Goal: Transaction & Acquisition: Purchase product/service

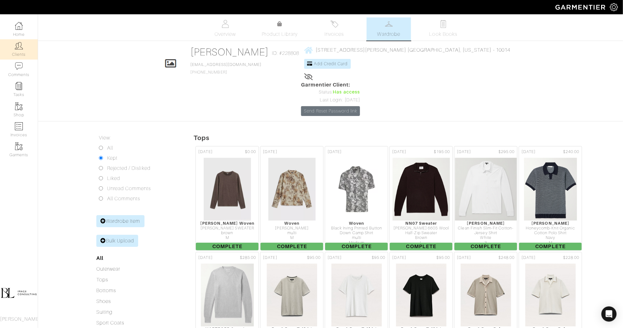
drag, startPoint x: 0, startPoint y: 0, endPoint x: 20, endPoint y: 52, distance: 55.9
click at [20, 53] on link "Clients" at bounding box center [19, 49] width 38 height 20
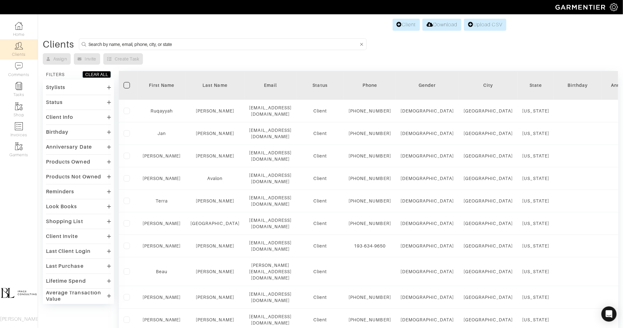
click at [170, 46] on input at bounding box center [223, 44] width 270 height 8
type input "conor"
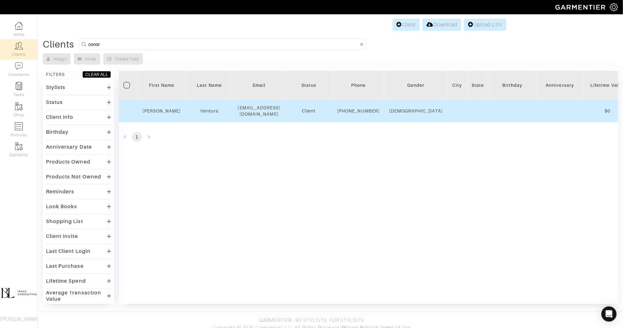
click at [160, 117] on td "Connor" at bounding box center [162, 111] width 48 height 23
click at [160, 114] on div "Connor" at bounding box center [162, 111] width 38 height 6
click at [160, 114] on link "Connor" at bounding box center [162, 110] width 38 height 5
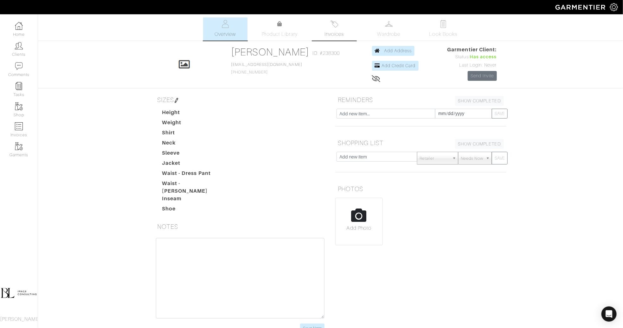
click at [332, 33] on span "Invoices" at bounding box center [334, 34] width 19 height 8
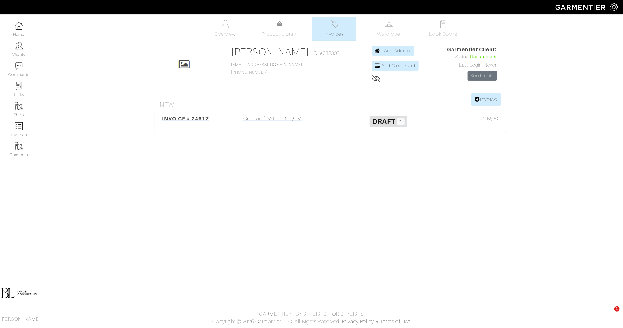
click at [325, 119] on div "Created [DATE] 09:08PM" at bounding box center [273, 122] width 116 height 15
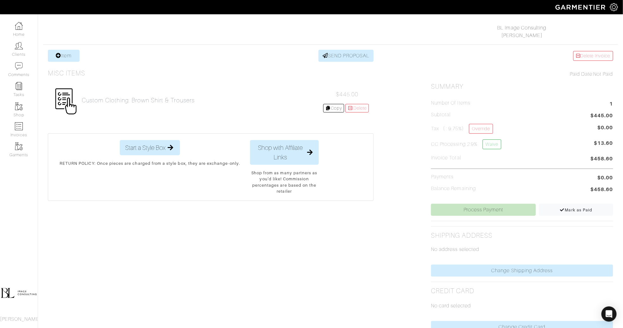
scroll to position [99, 0]
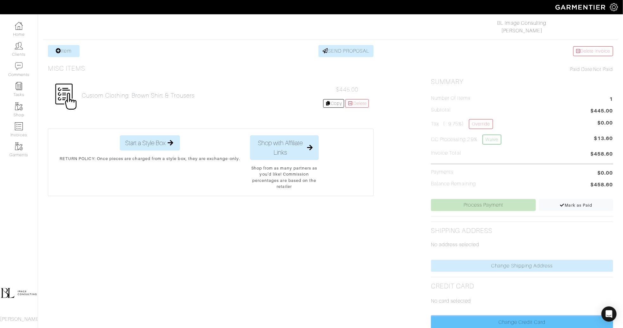
click at [517, 317] on link "Change Credit Card" at bounding box center [522, 322] width 182 height 12
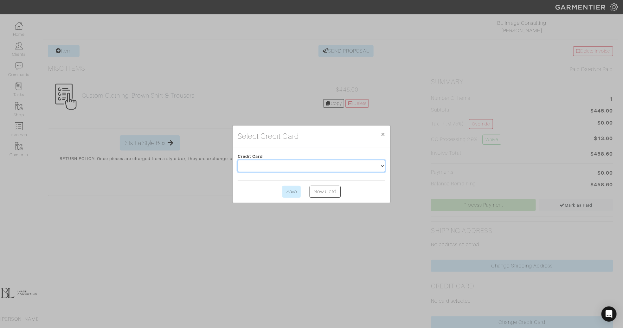
click at [312, 168] on select at bounding box center [312, 166] width 148 height 12
click at [382, 165] on select at bounding box center [312, 166] width 148 height 12
click at [317, 194] on link "New Card" at bounding box center [325, 192] width 31 height 12
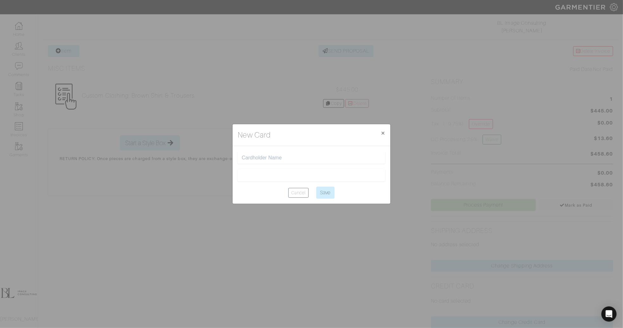
click at [259, 155] on input "text" at bounding box center [312, 158] width 140 height 6
type input "Connor Ventura"
click at [320, 192] on input "Save" at bounding box center [325, 193] width 18 height 12
type input "Saving..."
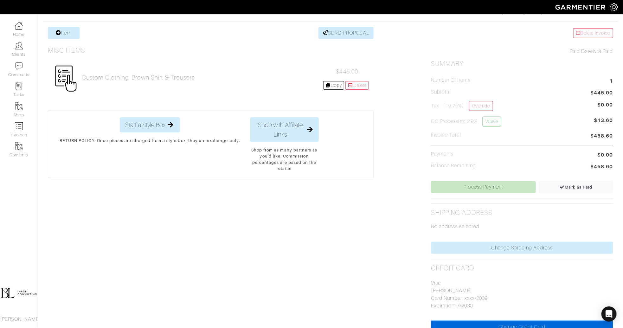
scroll to position [116, 0]
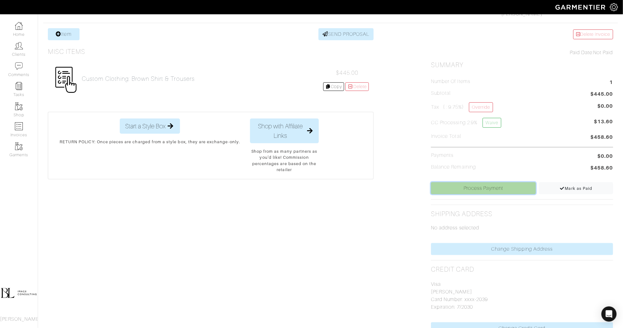
click at [491, 187] on link "Process Payment" at bounding box center [483, 188] width 105 height 12
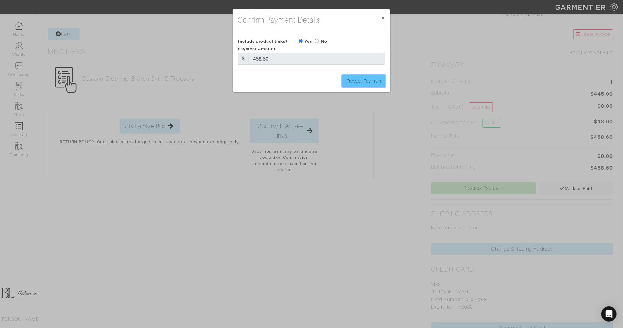
click at [369, 82] on input "Process Payment" at bounding box center [363, 81] width 43 height 12
type input "Process Payment"
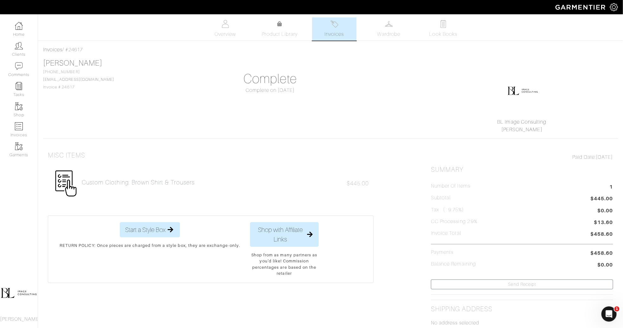
scroll to position [0, 0]
click at [334, 32] on span "Invoices" at bounding box center [334, 34] width 19 height 8
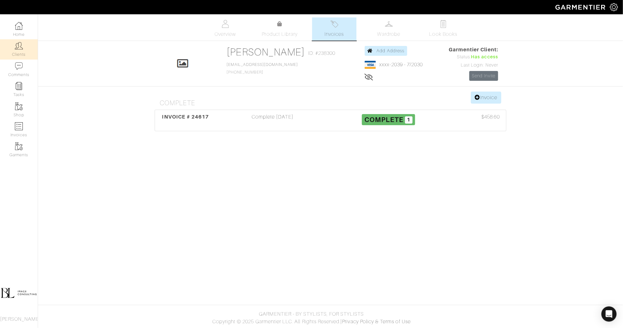
click at [26, 51] on link "Clients" at bounding box center [19, 49] width 38 height 20
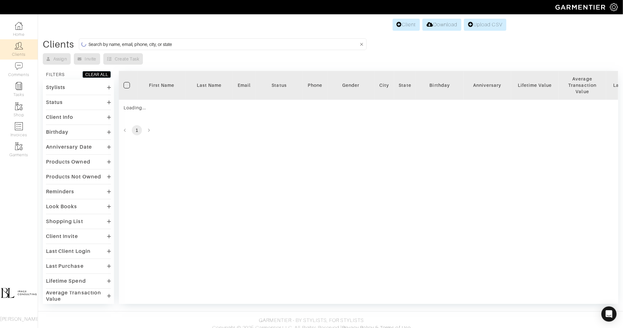
click at [170, 42] on input at bounding box center [223, 44] width 270 height 8
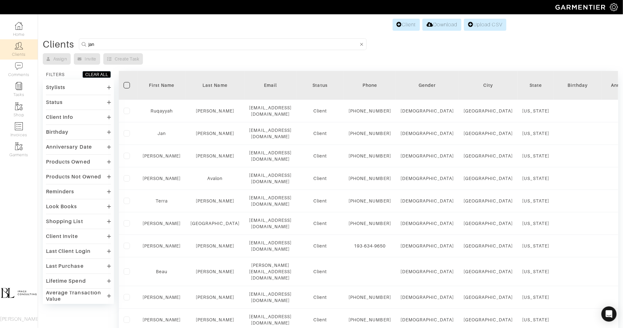
type input "jan"
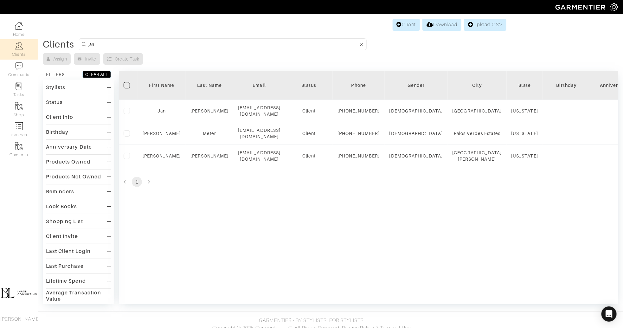
click at [198, 235] on div "Filter First Name Last Name Email Status Phone Gender City State Birthday Anniv…" at bounding box center [369, 187] width 500 height 233
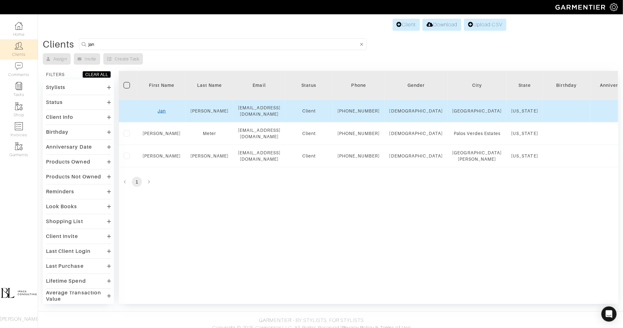
click at [160, 112] on link "Jan" at bounding box center [162, 110] width 8 height 5
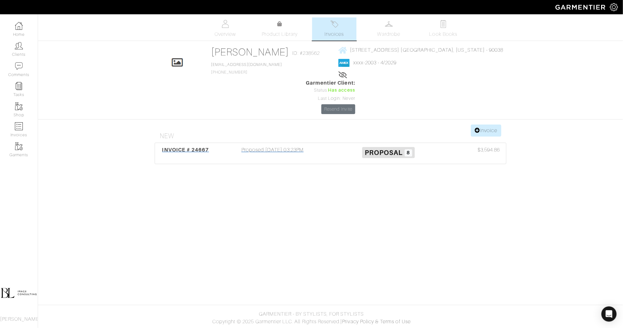
click at [309, 146] on div "Proposed [DATE] 03:23PM" at bounding box center [273, 153] width 116 height 15
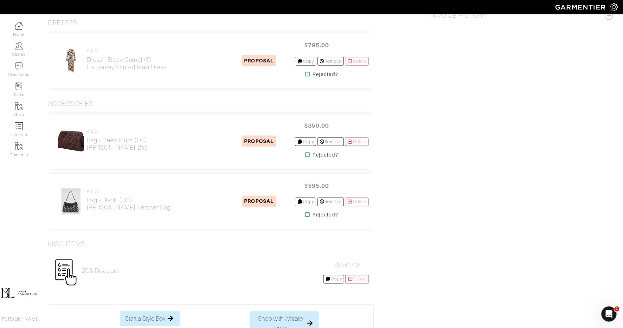
scroll to position [426, 0]
click at [365, 278] on link "Delete" at bounding box center [357, 279] width 23 height 9
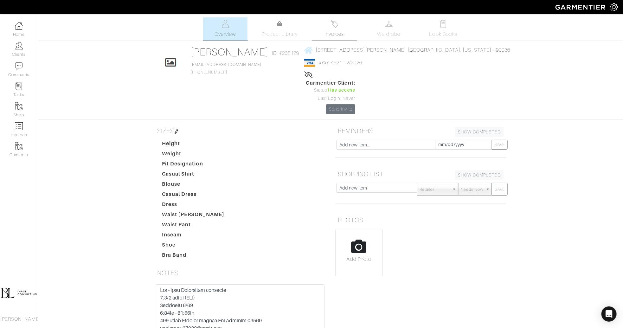
click at [334, 30] on link "Invoices" at bounding box center [334, 28] width 44 height 23
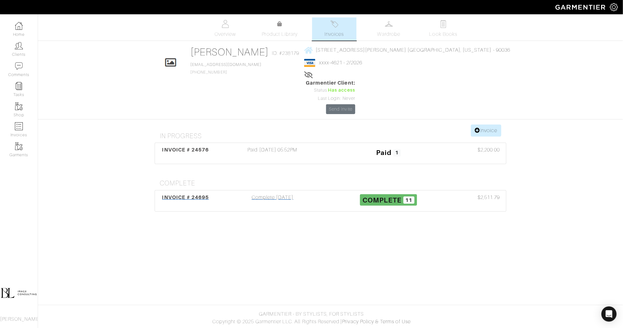
click at [249, 194] on div "Complete 09/25/25" at bounding box center [273, 201] width 116 height 15
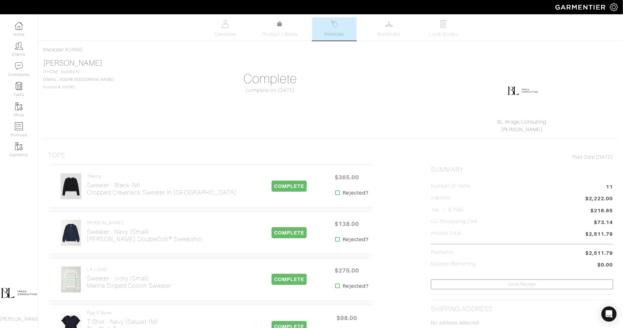
click at [335, 27] on img at bounding box center [335, 24] width 8 height 8
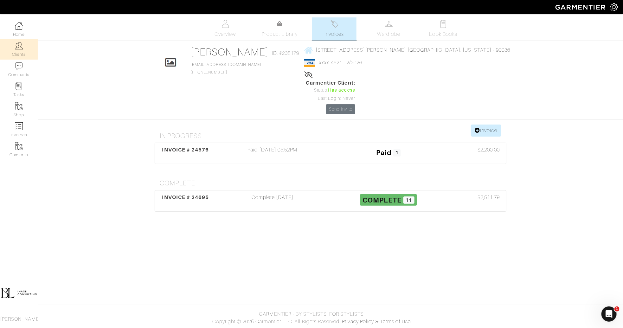
click at [20, 53] on link "Clients" at bounding box center [19, 49] width 38 height 20
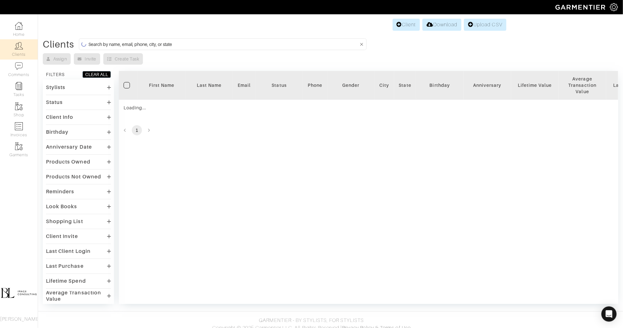
click at [213, 43] on input at bounding box center [223, 44] width 270 height 8
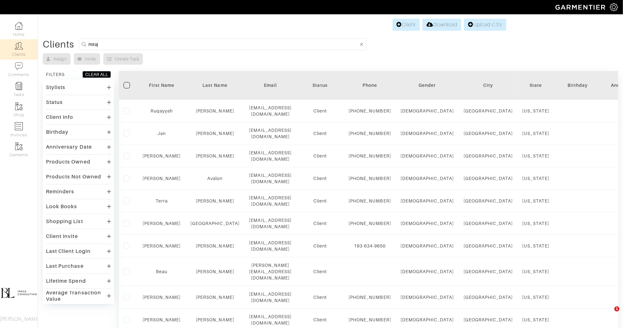
type input "miraj"
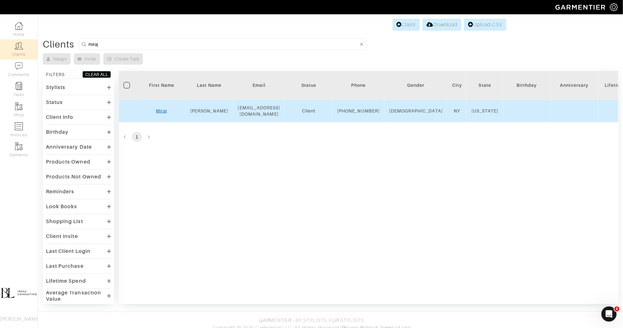
click at [167, 114] on link "Miraj" at bounding box center [161, 110] width 11 height 5
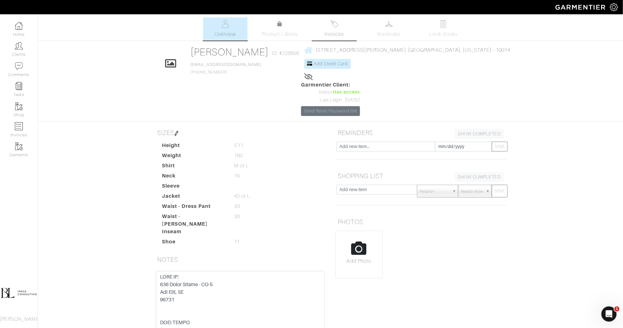
click at [338, 33] on span "Invoices" at bounding box center [334, 34] width 19 height 8
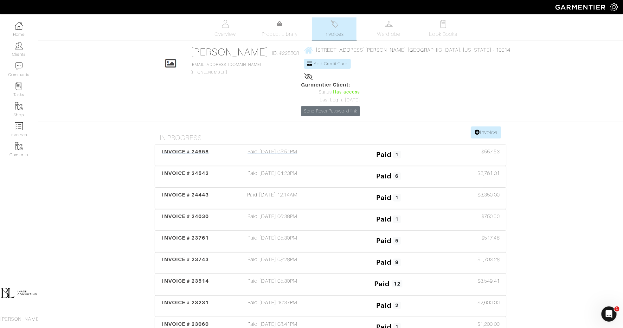
click at [333, 148] on div "Paid 1" at bounding box center [389, 155] width 116 height 15
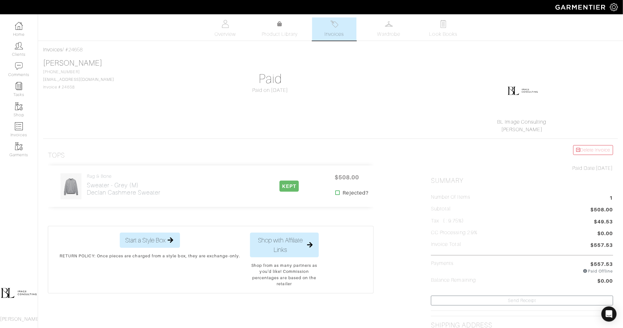
click at [336, 37] on span "Invoices" at bounding box center [334, 34] width 19 height 8
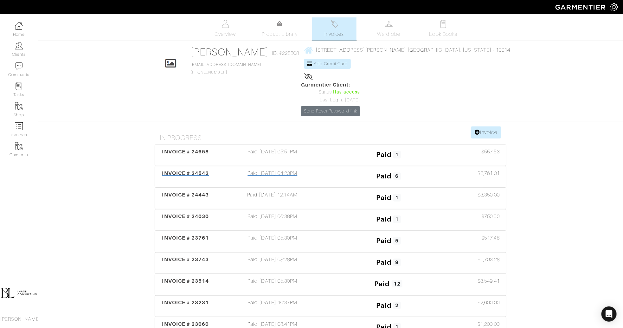
click at [339, 170] on h3 "Paid 6" at bounding box center [388, 176] width 107 height 12
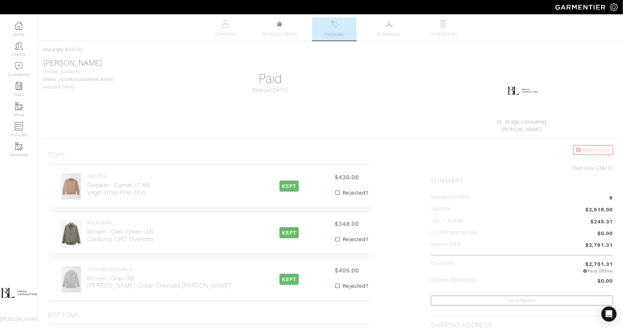
click at [346, 21] on link "Invoices" at bounding box center [334, 28] width 44 height 23
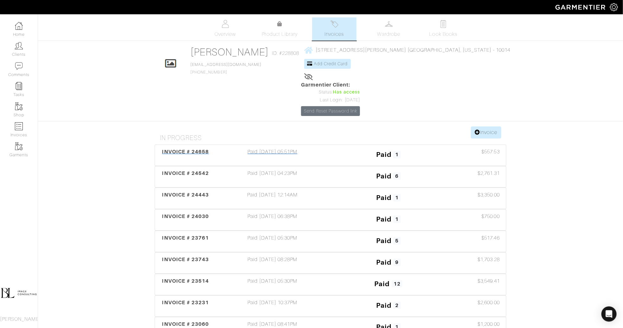
click at [327, 145] on div "INVOICE # 24658 Paid 09/23/25 05:51PM Paid 1 $557.53" at bounding box center [330, 155] width 351 height 21
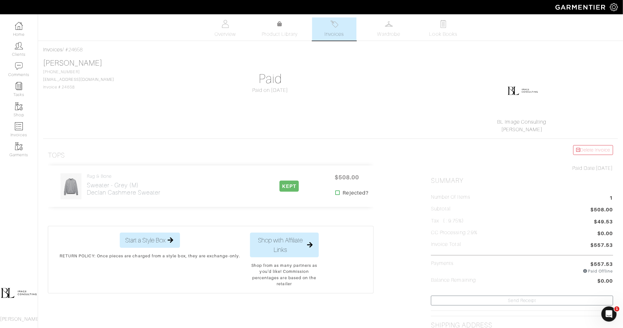
click at [342, 35] on span "Invoices" at bounding box center [334, 34] width 19 height 8
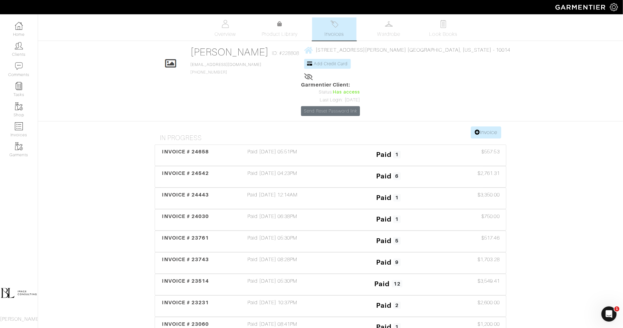
click at [330, 21] on link "Invoices" at bounding box center [334, 28] width 44 height 23
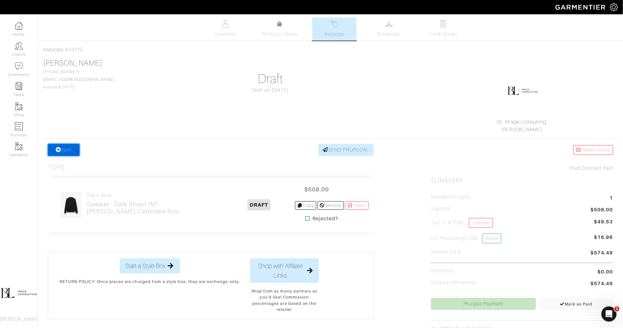
click at [58, 151] on icon at bounding box center [58, 149] width 5 height 5
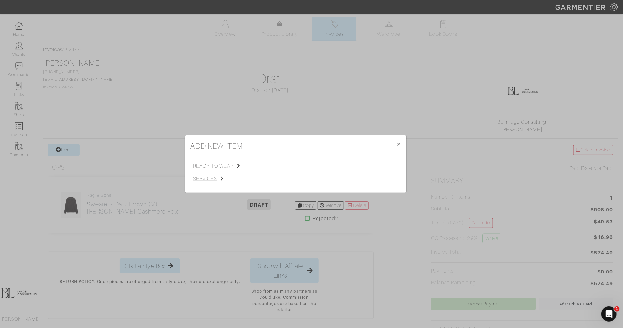
click at [205, 179] on span "services" at bounding box center [225, 179] width 64 height 8
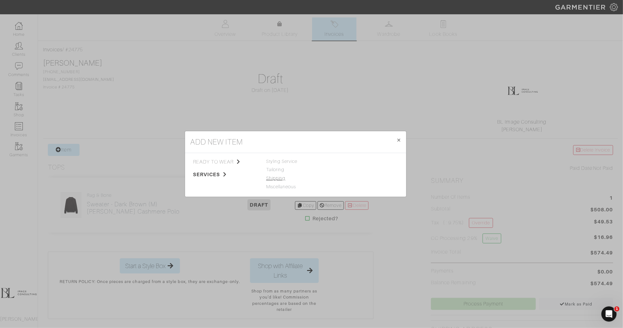
click at [277, 179] on link "Shipping" at bounding box center [275, 178] width 19 height 5
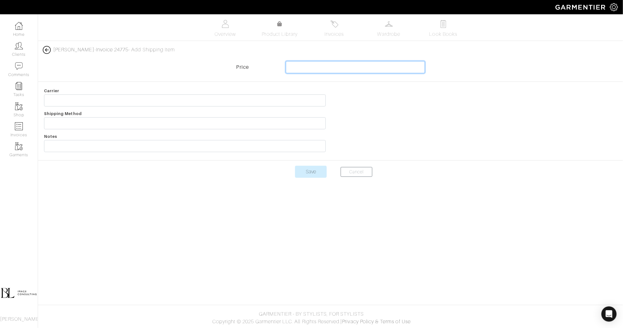
click at [330, 64] on input "text" at bounding box center [355, 67] width 139 height 12
type input "25"
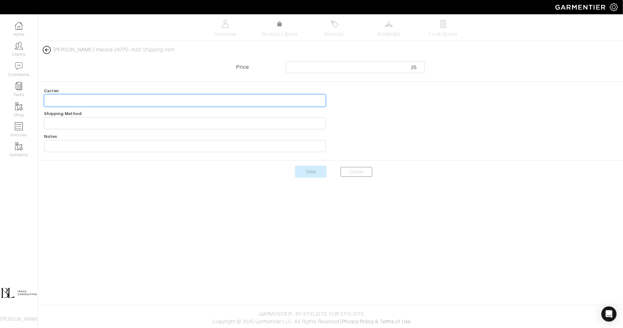
click at [131, 103] on input "text" at bounding box center [185, 100] width 282 height 12
type input "M"
click at [48, 100] on input "Shipping + Insurance [PERSON_NAME]" at bounding box center [185, 100] width 282 height 12
drag, startPoint x: 121, startPoint y: 101, endPoint x: 170, endPoint y: 101, distance: 48.8
click at [170, 101] on input "[PERSON_NAME] Shipping + Insurance [PERSON_NAME]" at bounding box center [185, 100] width 282 height 12
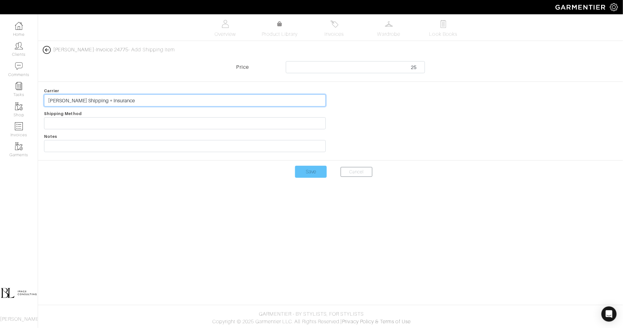
type input "[PERSON_NAME] Shipping + Insurance"
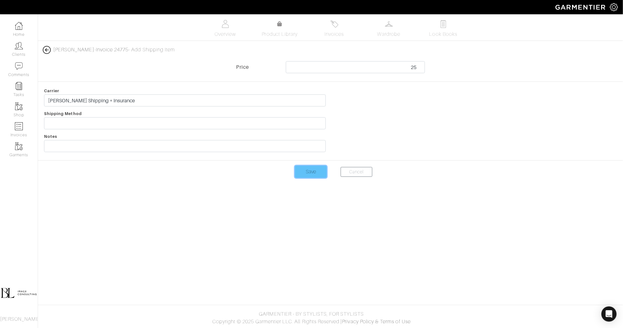
click at [305, 174] on input "Save" at bounding box center [311, 172] width 32 height 12
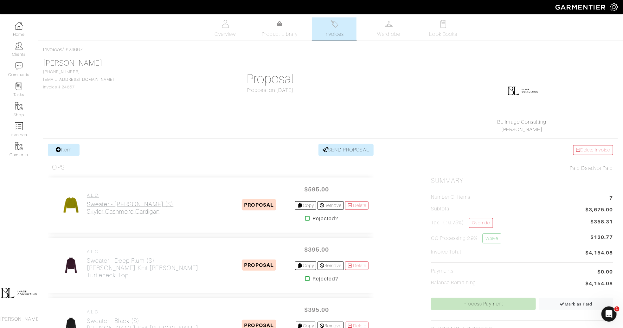
click at [128, 208] on h2 "Sweater - Moss (S) Skyler Cashmere Cardigan" at bounding box center [130, 208] width 87 height 15
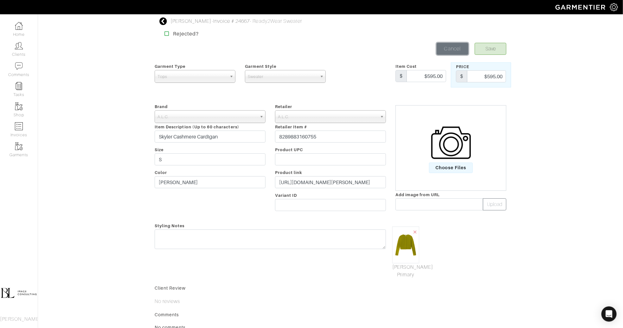
click at [449, 54] on link "Cancel" at bounding box center [453, 49] width 32 height 12
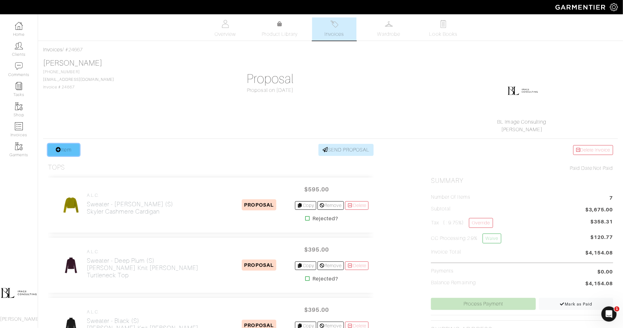
click at [67, 149] on link "Item" at bounding box center [64, 150] width 32 height 12
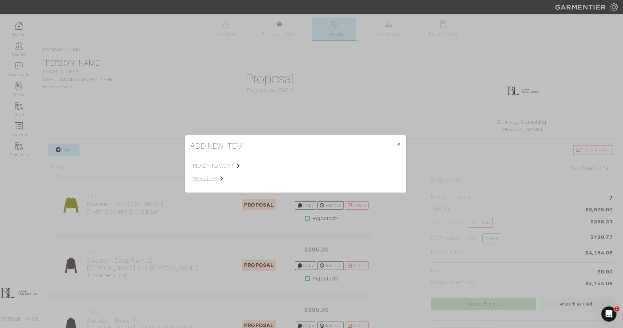
click at [204, 176] on span "services" at bounding box center [225, 179] width 64 height 8
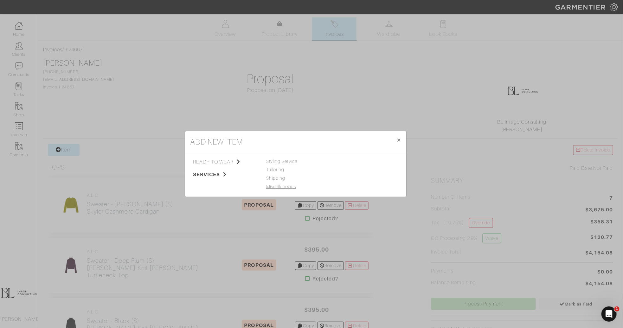
click at [292, 185] on link "Miscellaneous" at bounding box center [281, 186] width 30 height 5
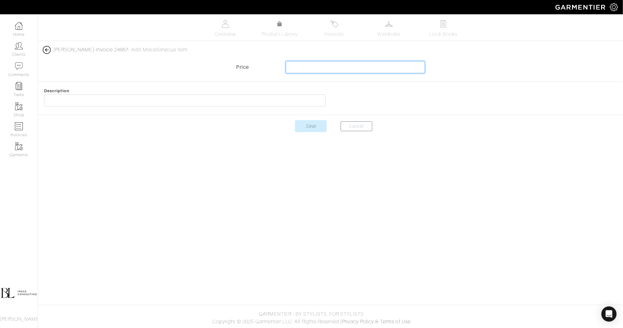
click at [329, 67] on input "text" at bounding box center [355, 67] width 139 height 12
type input "-735"
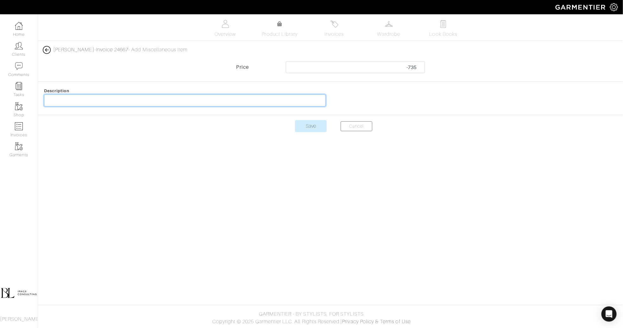
click at [148, 102] on input "text" at bounding box center [185, 100] width 282 height 12
type input "20% Discount"
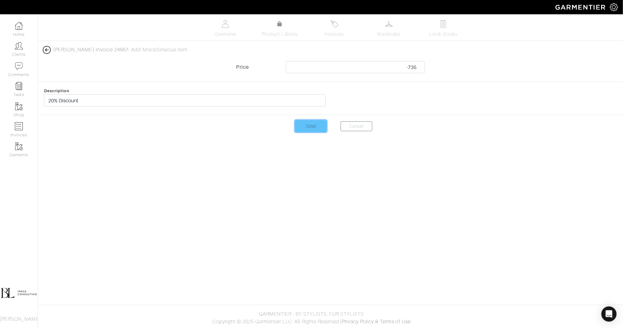
click at [316, 126] on input "Save" at bounding box center [311, 126] width 32 height 12
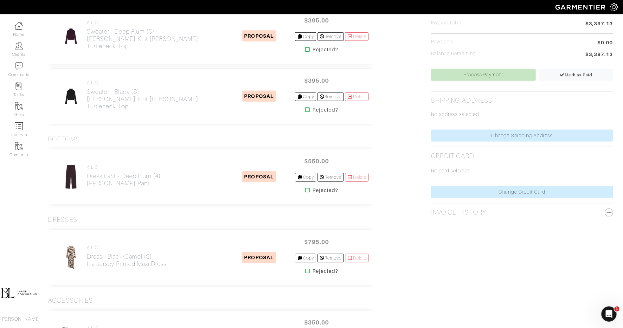
scroll to position [231, 0]
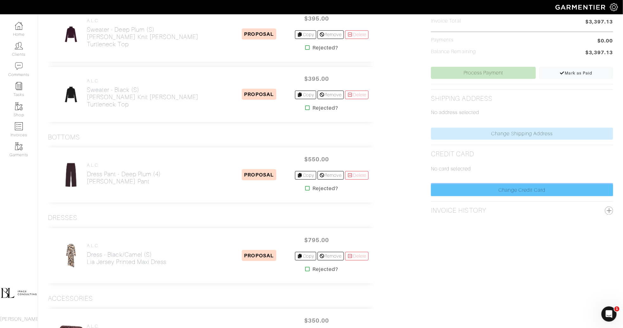
click at [521, 185] on link "Change Credit Card" at bounding box center [522, 190] width 182 height 12
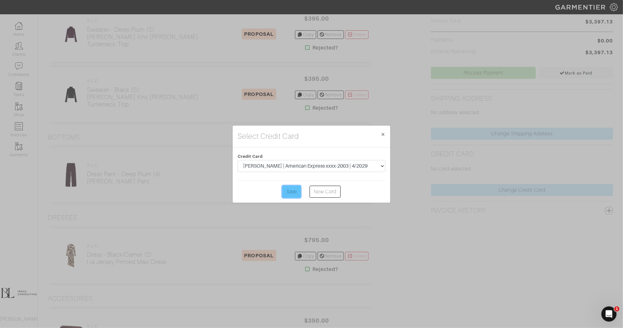
click at [293, 191] on input "Save" at bounding box center [292, 192] width 18 height 12
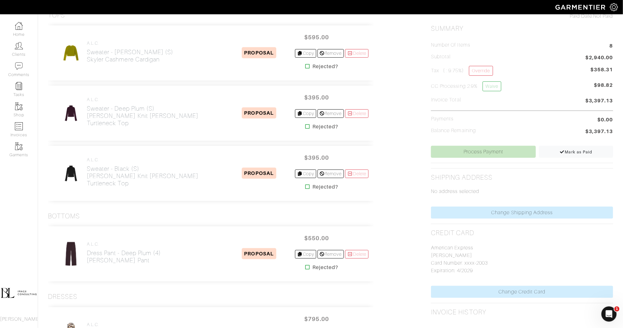
scroll to position [149, 0]
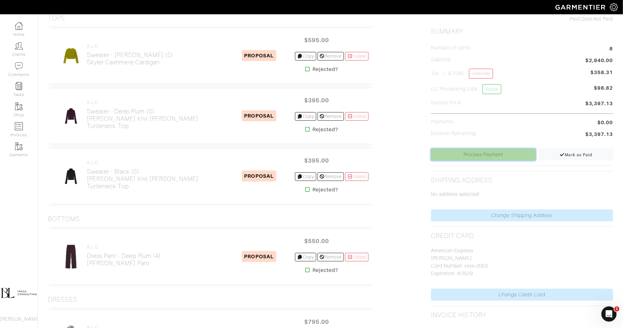
click at [508, 158] on link "Process Payment" at bounding box center [483, 155] width 105 height 12
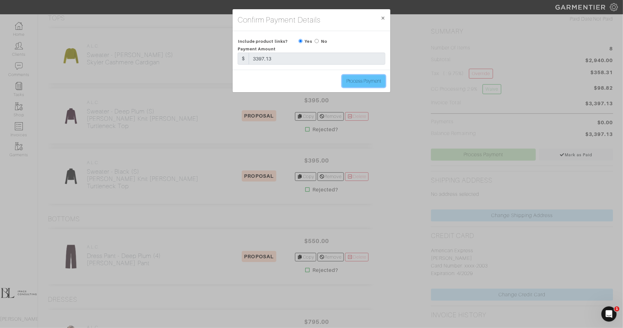
click at [353, 79] on input "Process Payment" at bounding box center [363, 81] width 43 height 12
type input "Process Payment"
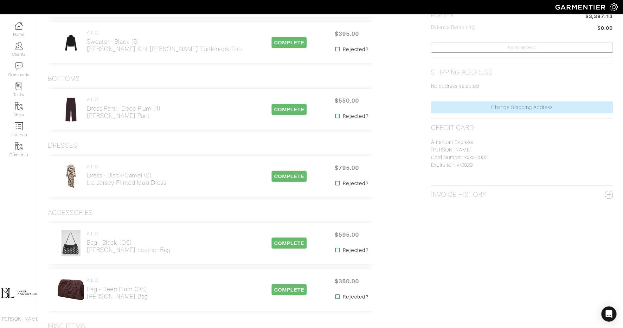
scroll to position [0, 0]
